Goal: Task Accomplishment & Management: Manage account settings

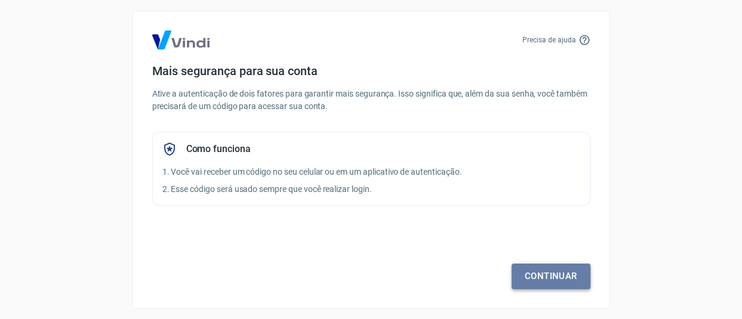
click at [533, 269] on link "Continuar" at bounding box center [550, 276] width 79 height 25
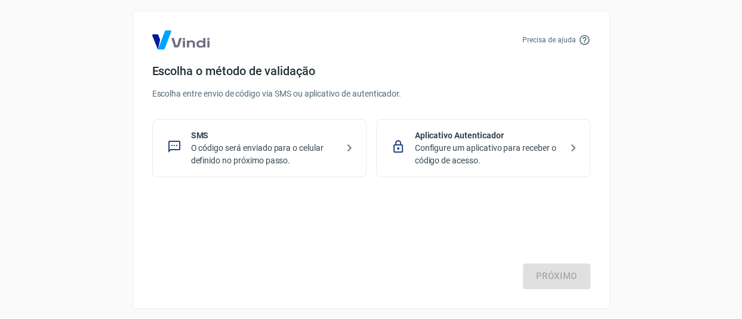
click at [311, 171] on div "SMS O código será enviado para o celular definido no próximo passo." at bounding box center [259, 148] width 214 height 58
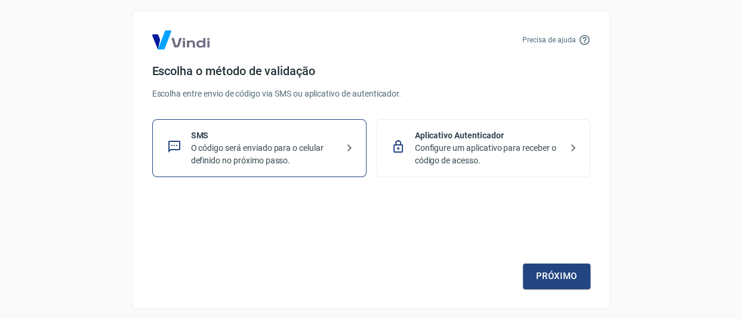
click at [550, 292] on div "Precisa de ajuda Escolha o método de validação Escolha entre envio de código vi…" at bounding box center [370, 160] width 477 height 298
click at [548, 278] on link "Próximo" at bounding box center [556, 276] width 67 height 25
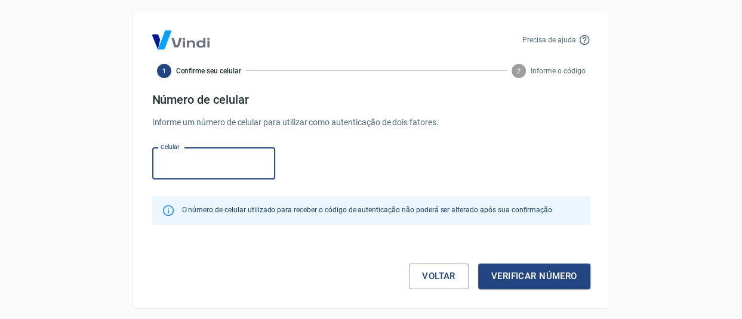
click at [211, 169] on input "Celular" at bounding box center [213, 164] width 123 height 32
type input "[PHONE_NUMBER]"
click at [539, 277] on button "Verificar número" at bounding box center [534, 276] width 112 height 25
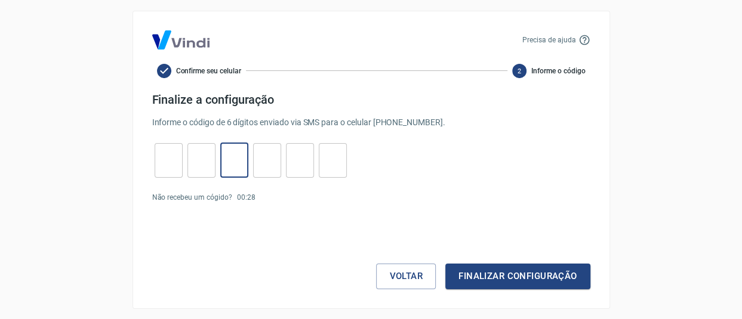
click at [223, 147] on input "tel" at bounding box center [234, 160] width 28 height 26
click at [509, 277] on button "Finalizar configuração" at bounding box center [517, 276] width 144 height 25
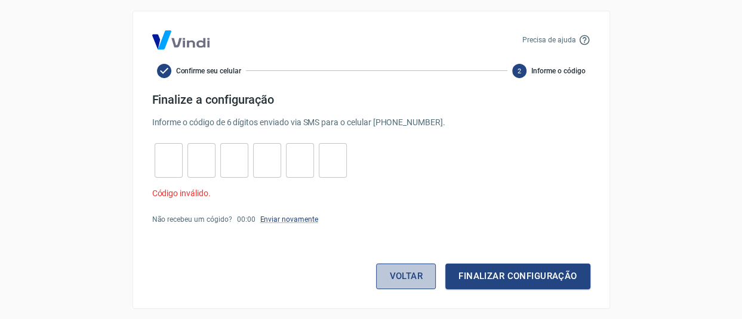
click at [379, 275] on button "Voltar" at bounding box center [406, 276] width 60 height 25
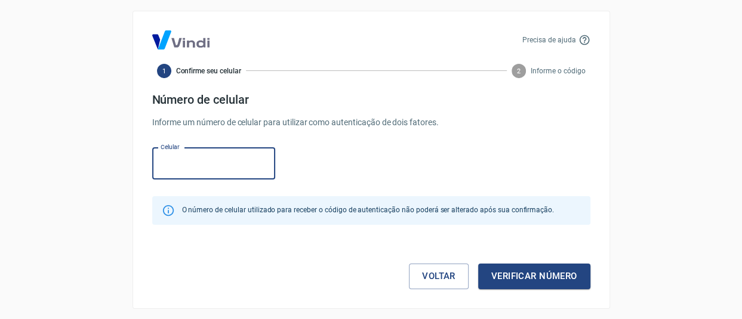
click at [220, 159] on input "Celular" at bounding box center [213, 164] width 123 height 32
type input "[PHONE_NUMBER]"
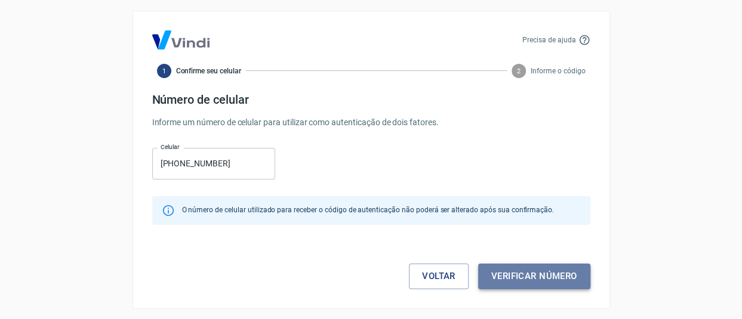
click at [517, 277] on button "Verificar número" at bounding box center [534, 276] width 112 height 25
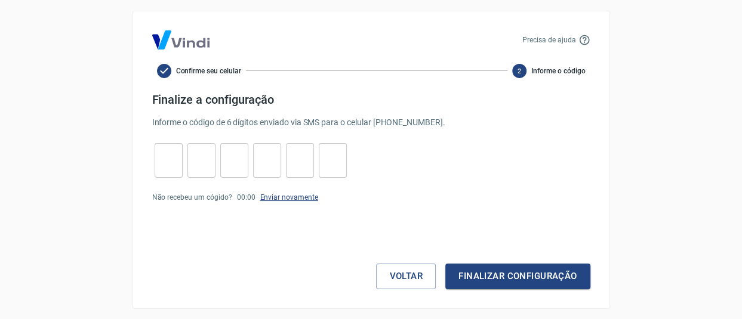
click at [265, 198] on link "Enviar novamente" at bounding box center [289, 197] width 58 height 8
